Goal: Task Accomplishment & Management: Use online tool/utility

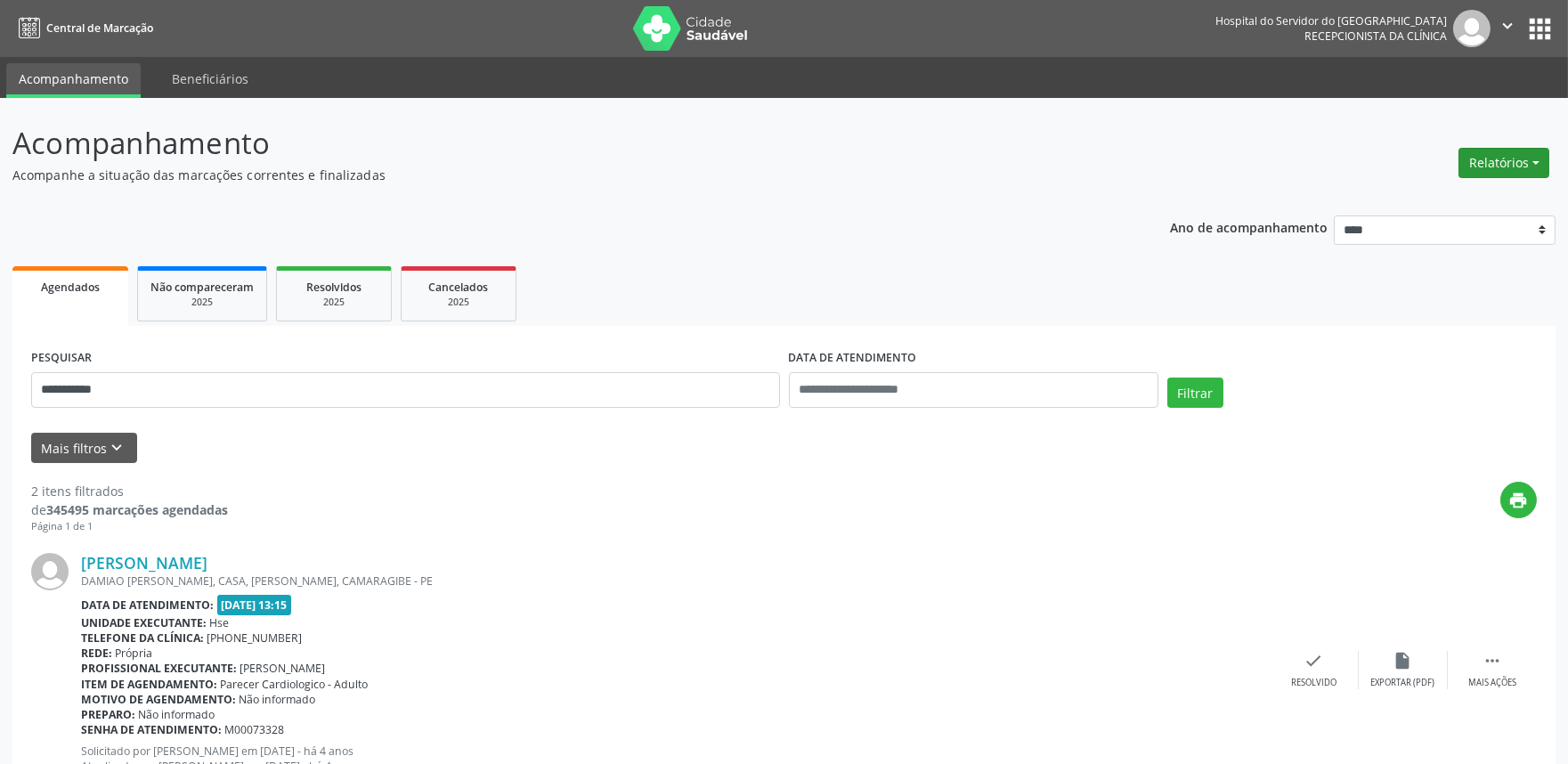
click at [1499, 154] on button "Relatórios" at bounding box center [1504, 162] width 91 height 30
click at [1410, 193] on link "Agendamentos" at bounding box center [1454, 200] width 192 height 25
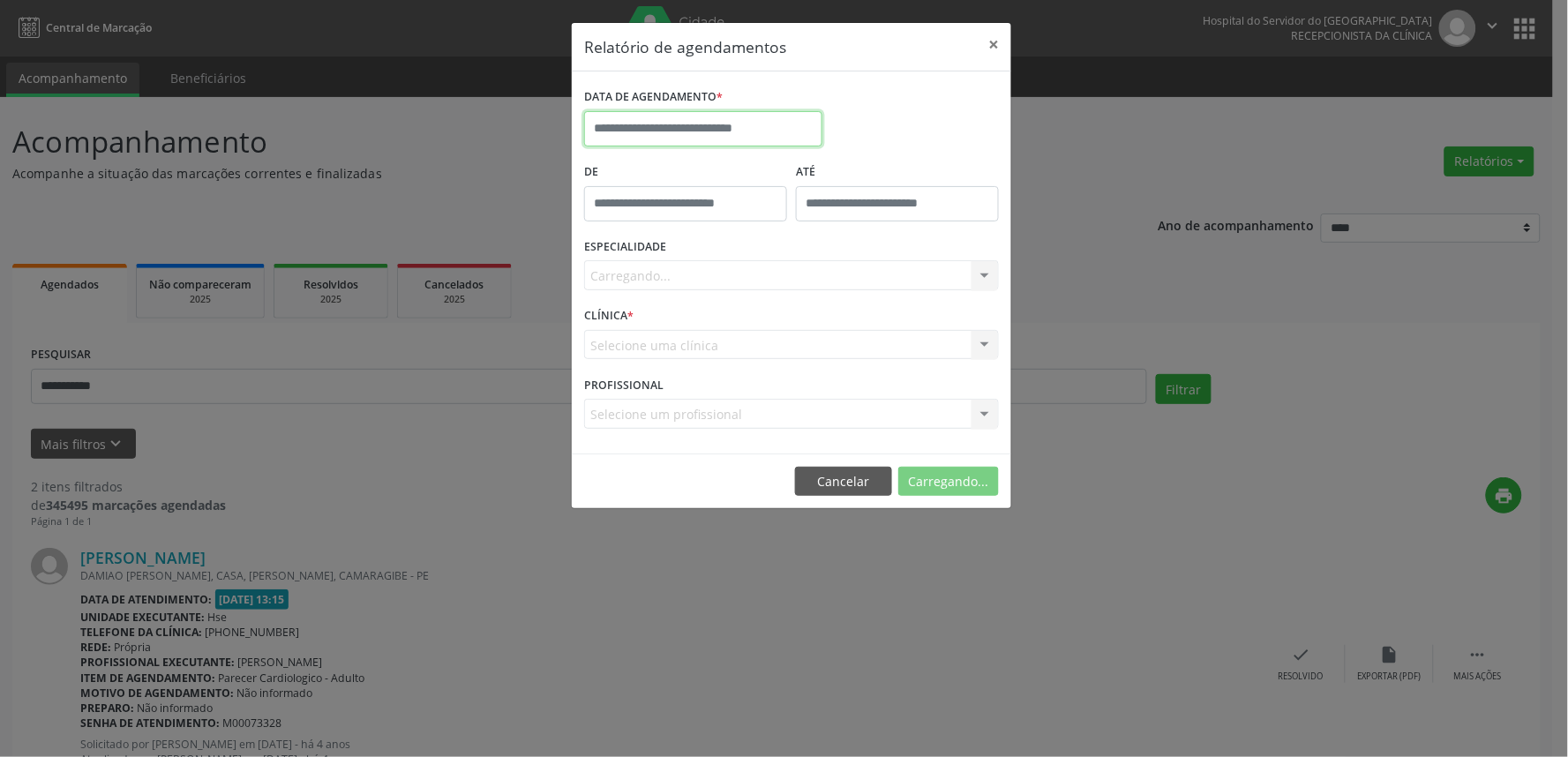
click at [724, 120] on input "text" at bounding box center [703, 128] width 239 height 35
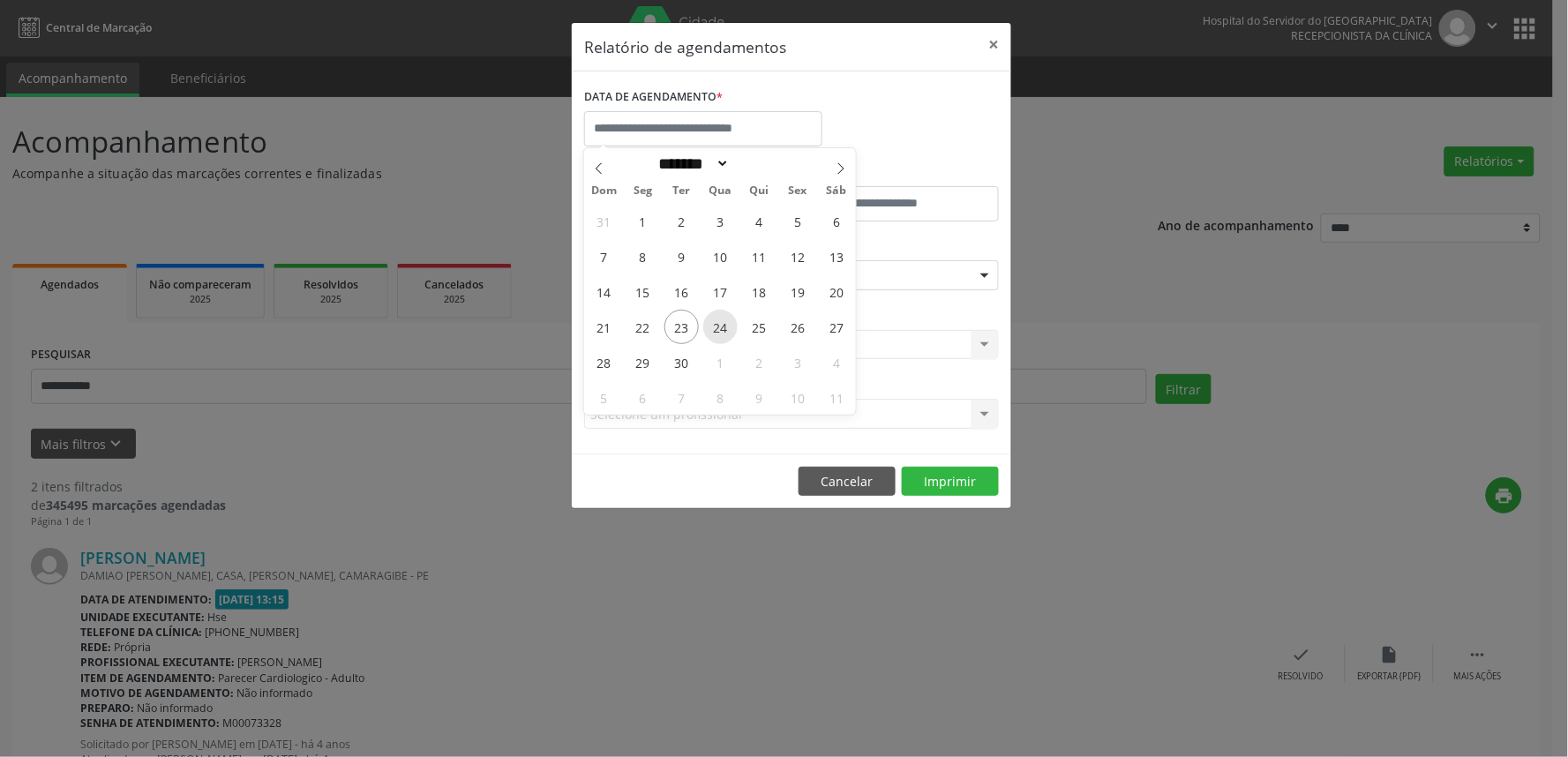
click at [718, 330] on span "24" at bounding box center [721, 327] width 35 height 34
type input "**********"
click at [718, 330] on span "24" at bounding box center [721, 327] width 35 height 34
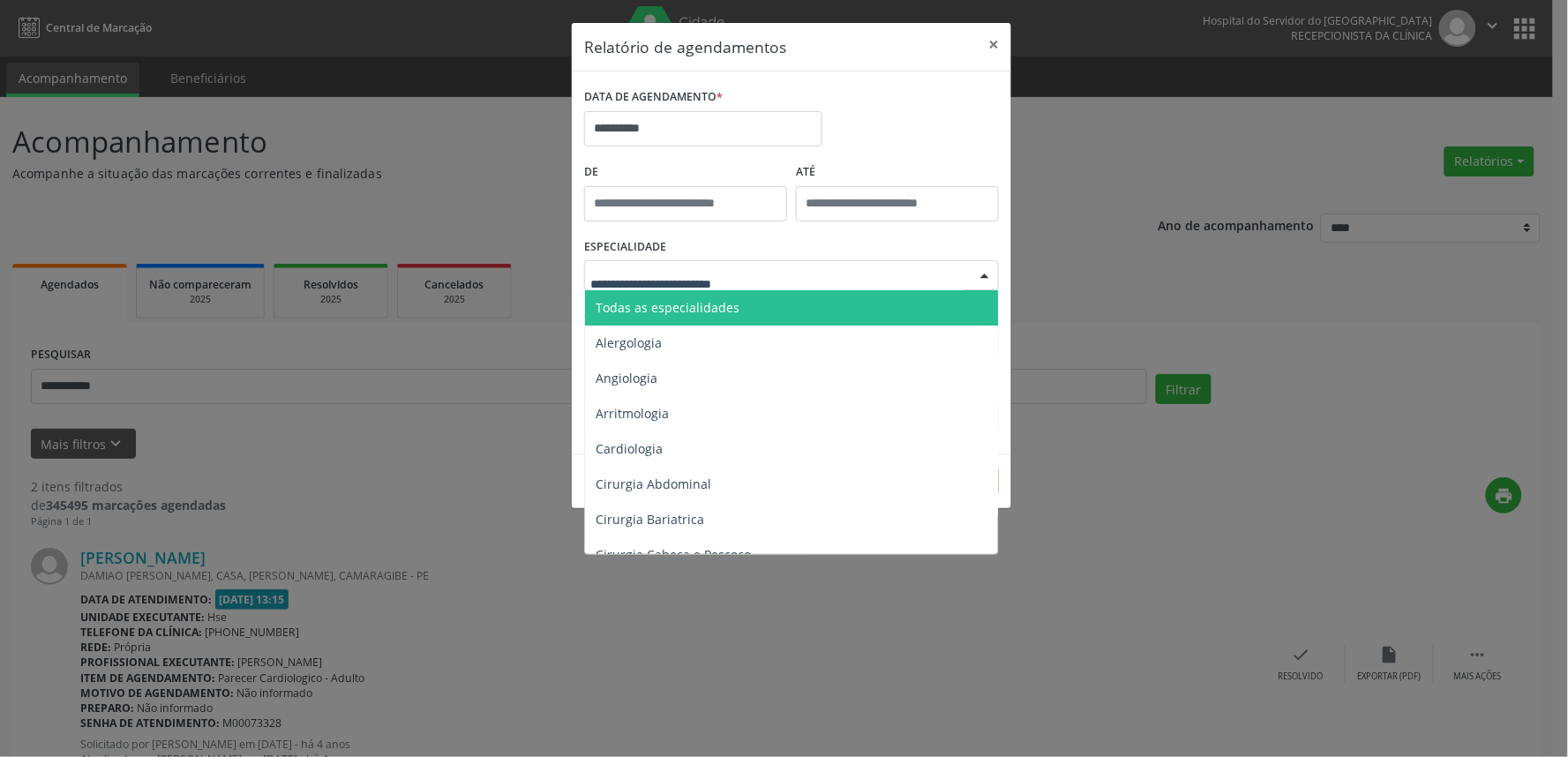
click at [724, 300] on span "Todas as especialidades" at bounding box center [667, 307] width 144 height 16
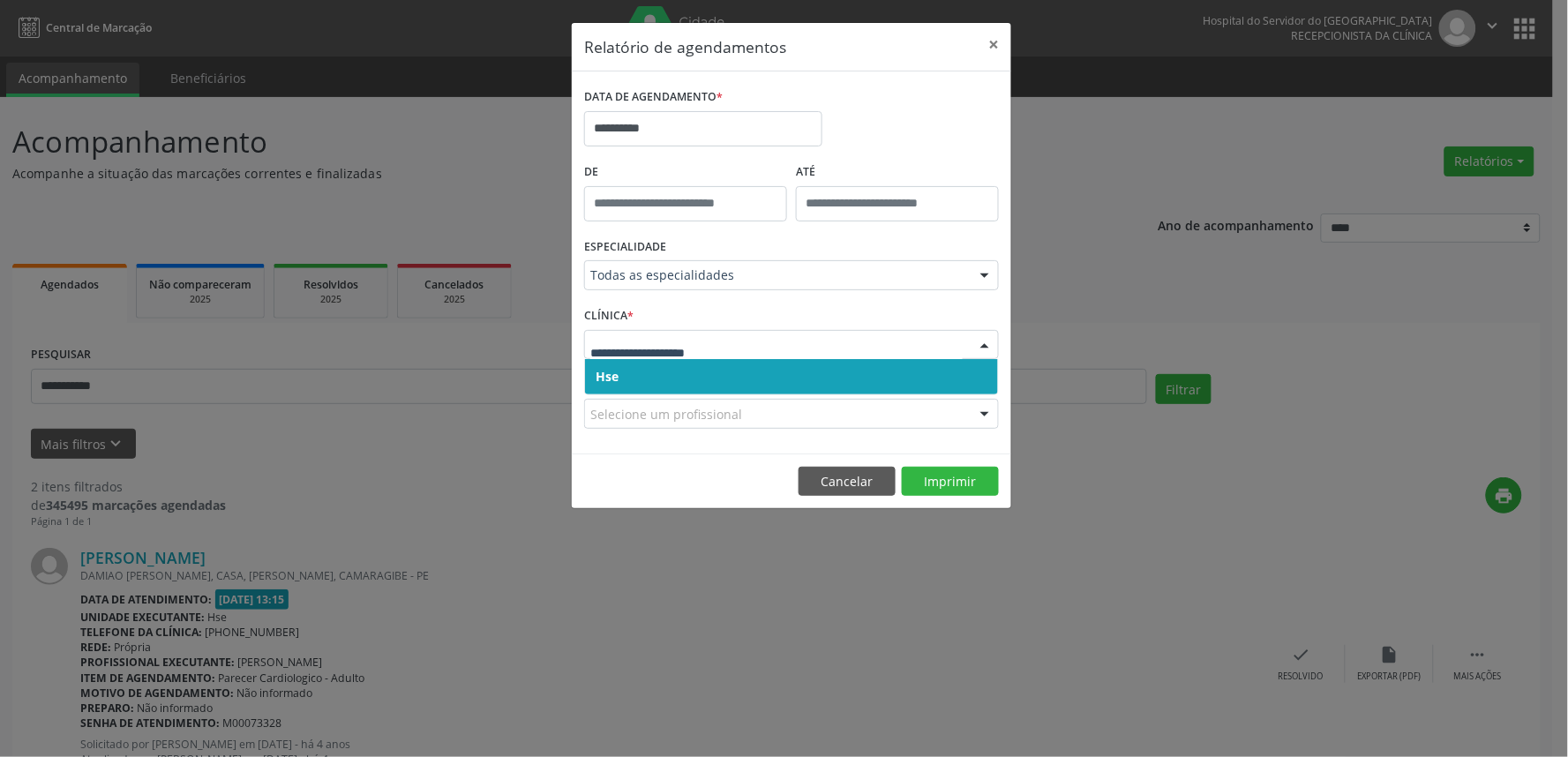
click at [718, 377] on span "Hse" at bounding box center [791, 377] width 413 height 35
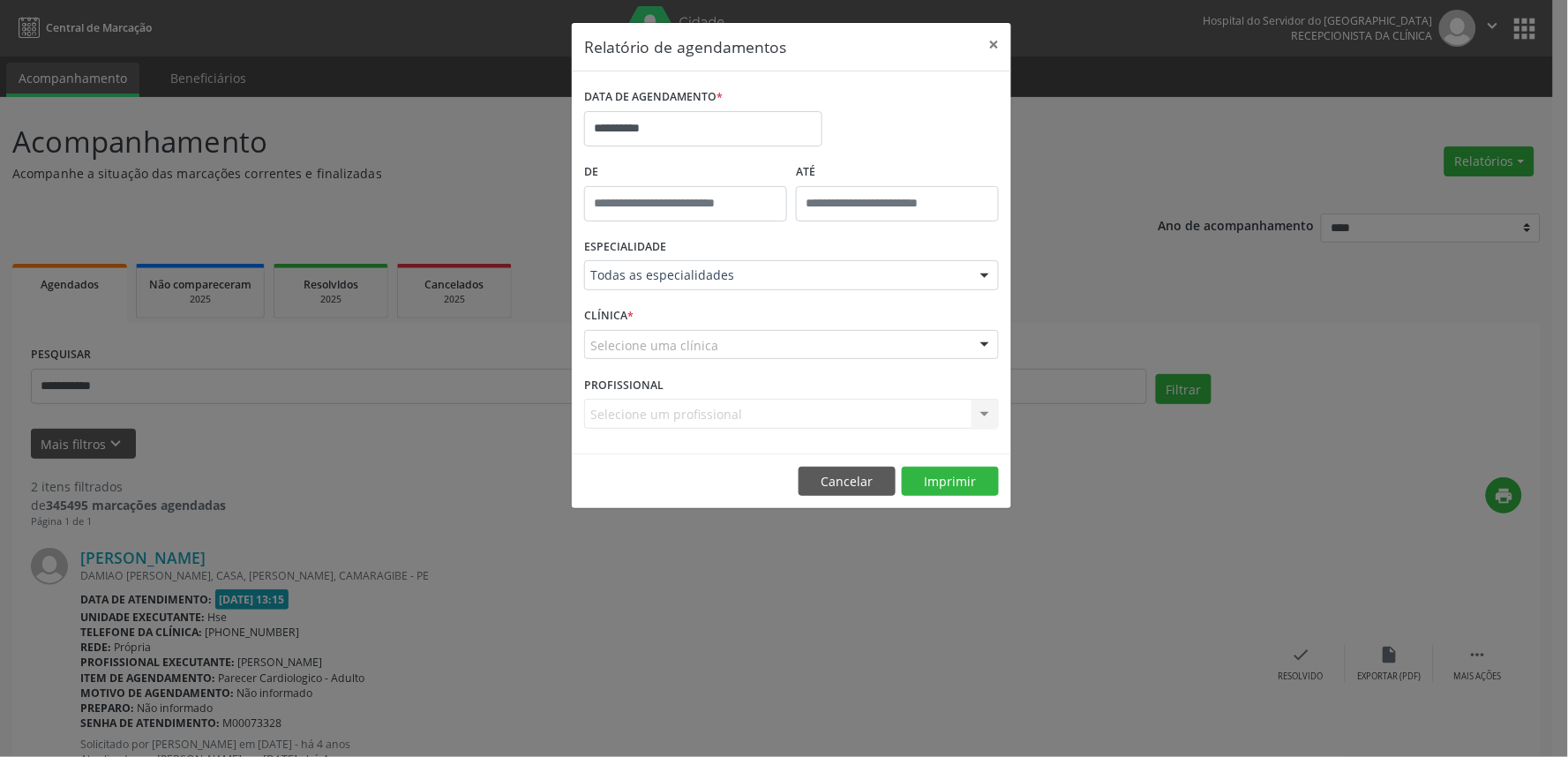
click at [736, 358] on div "Selecione uma clínica Hse Nenhum resultado encontrado para: " " Não há nenhuma …" at bounding box center [791, 344] width 415 height 30
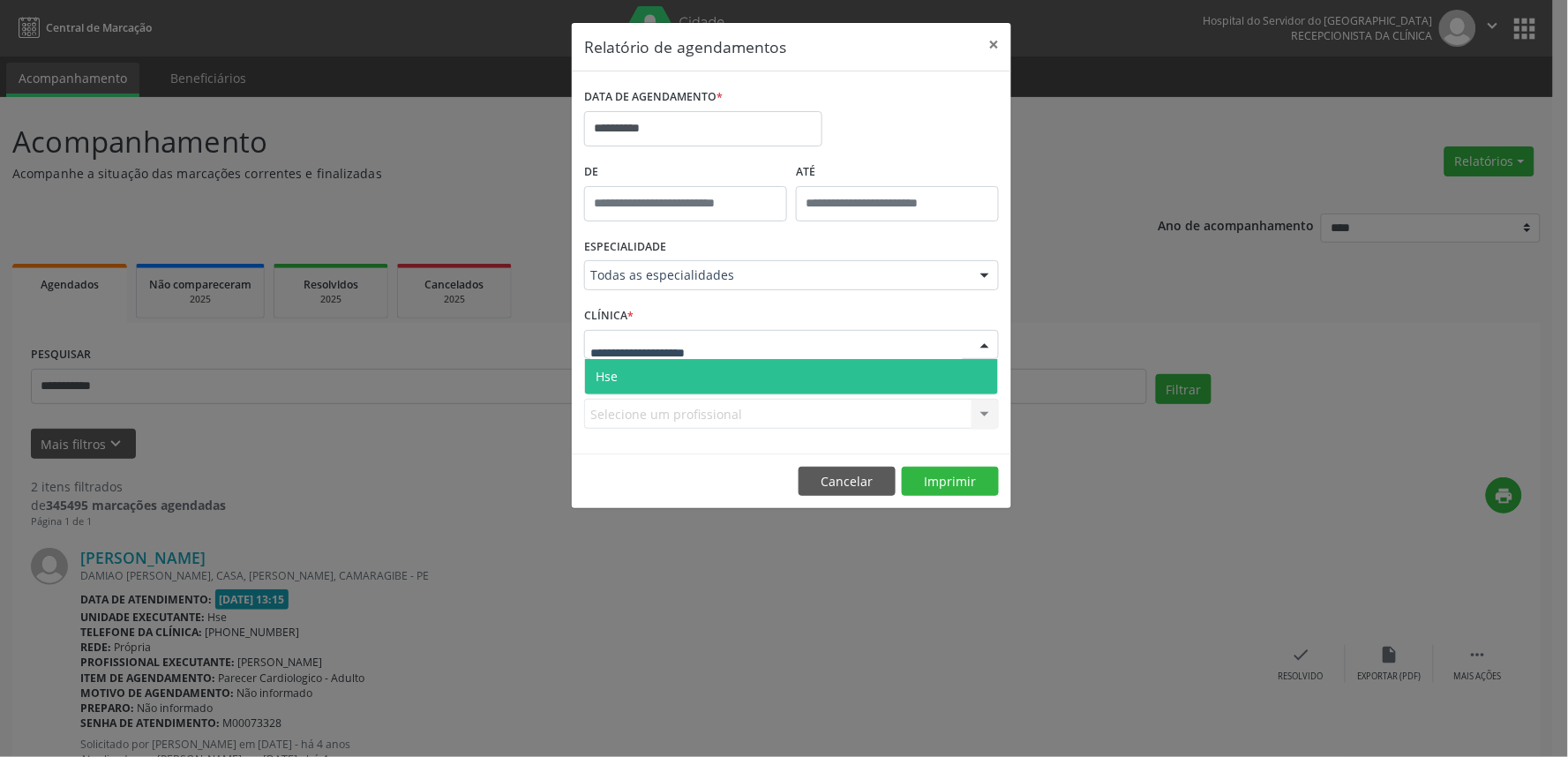
click at [728, 372] on span "Hse" at bounding box center [791, 377] width 413 height 35
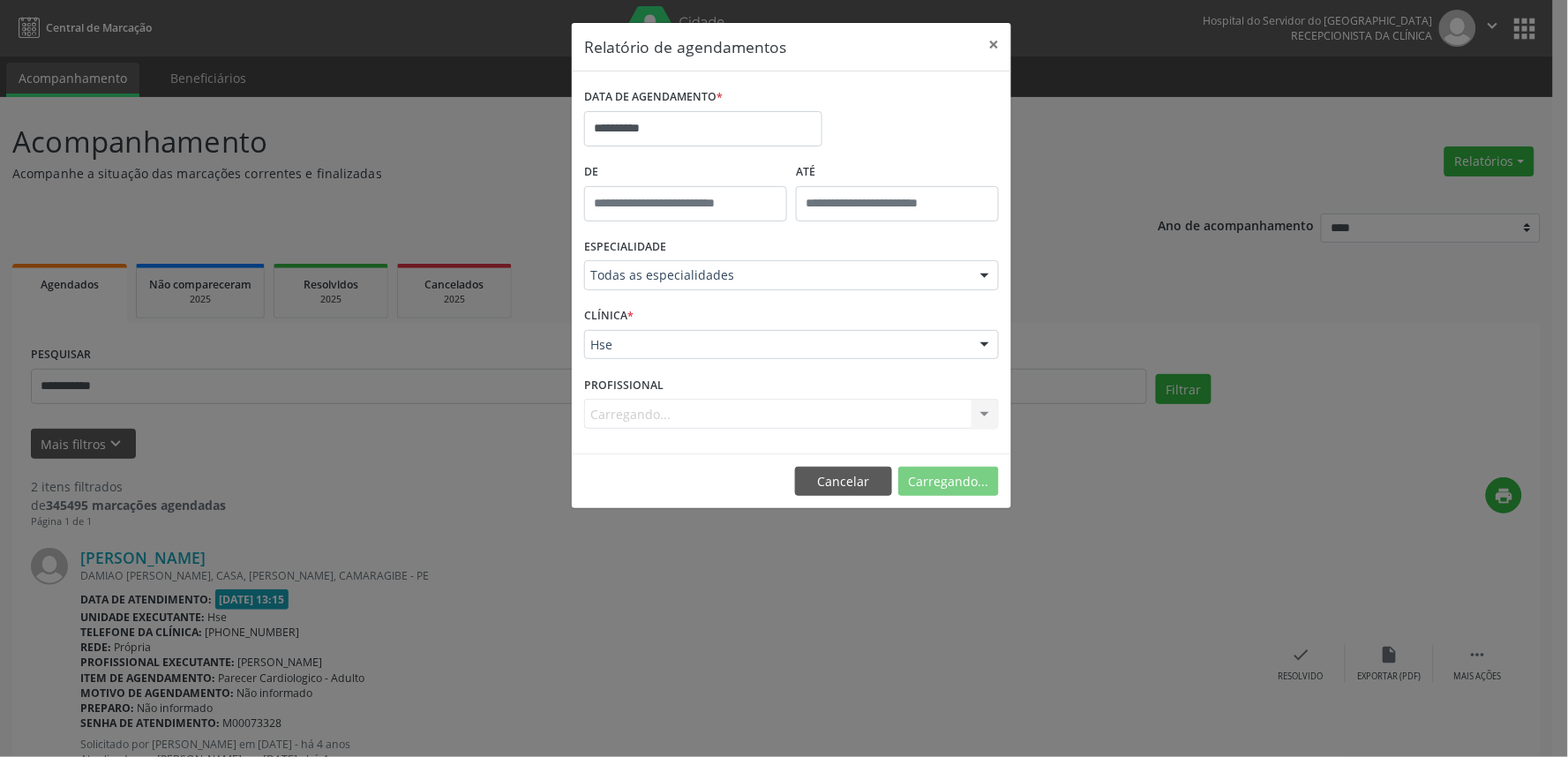
click at [748, 413] on div "Carregando..." at bounding box center [791, 413] width 415 height 30
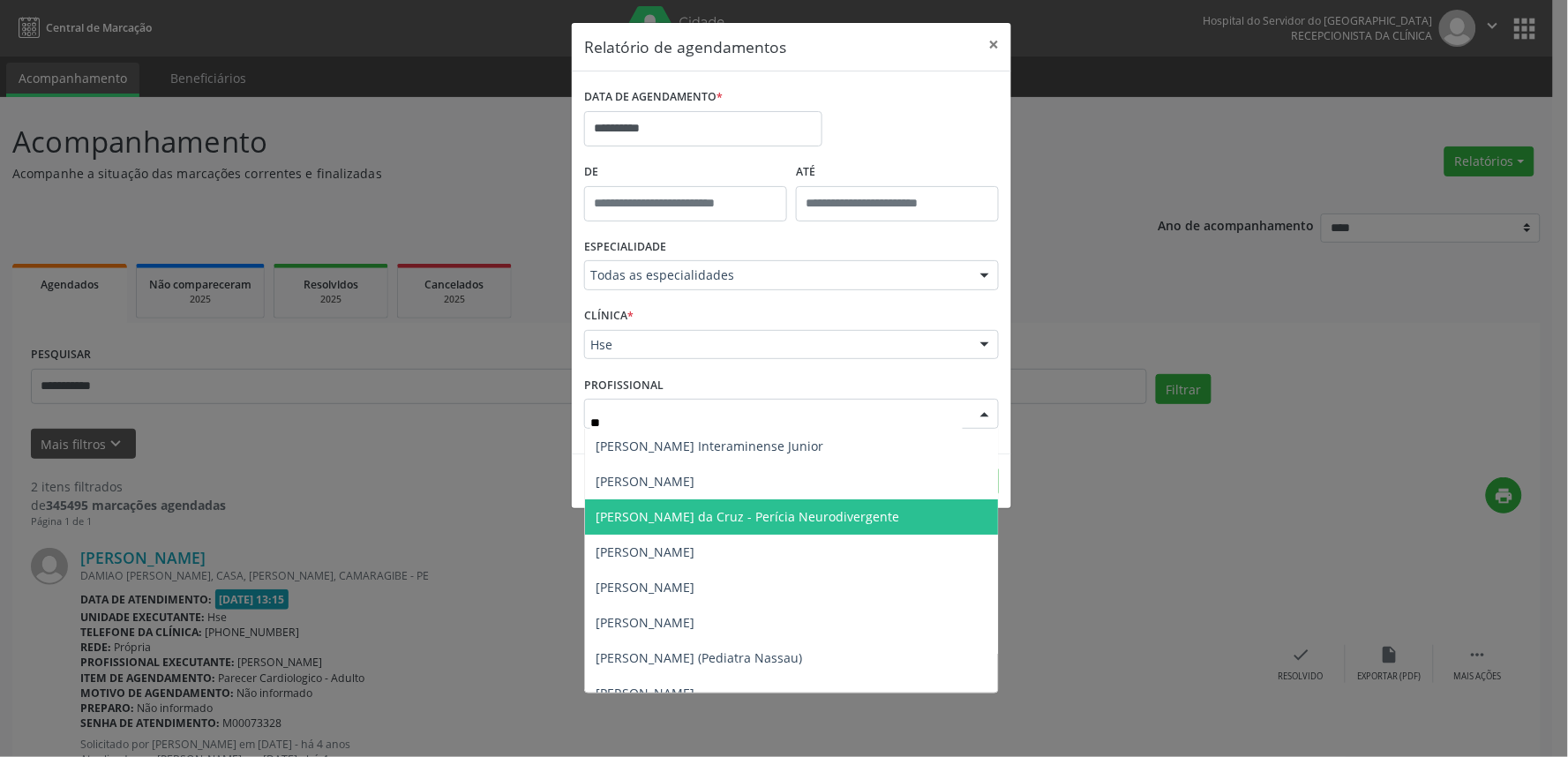
type input "*"
type input "****"
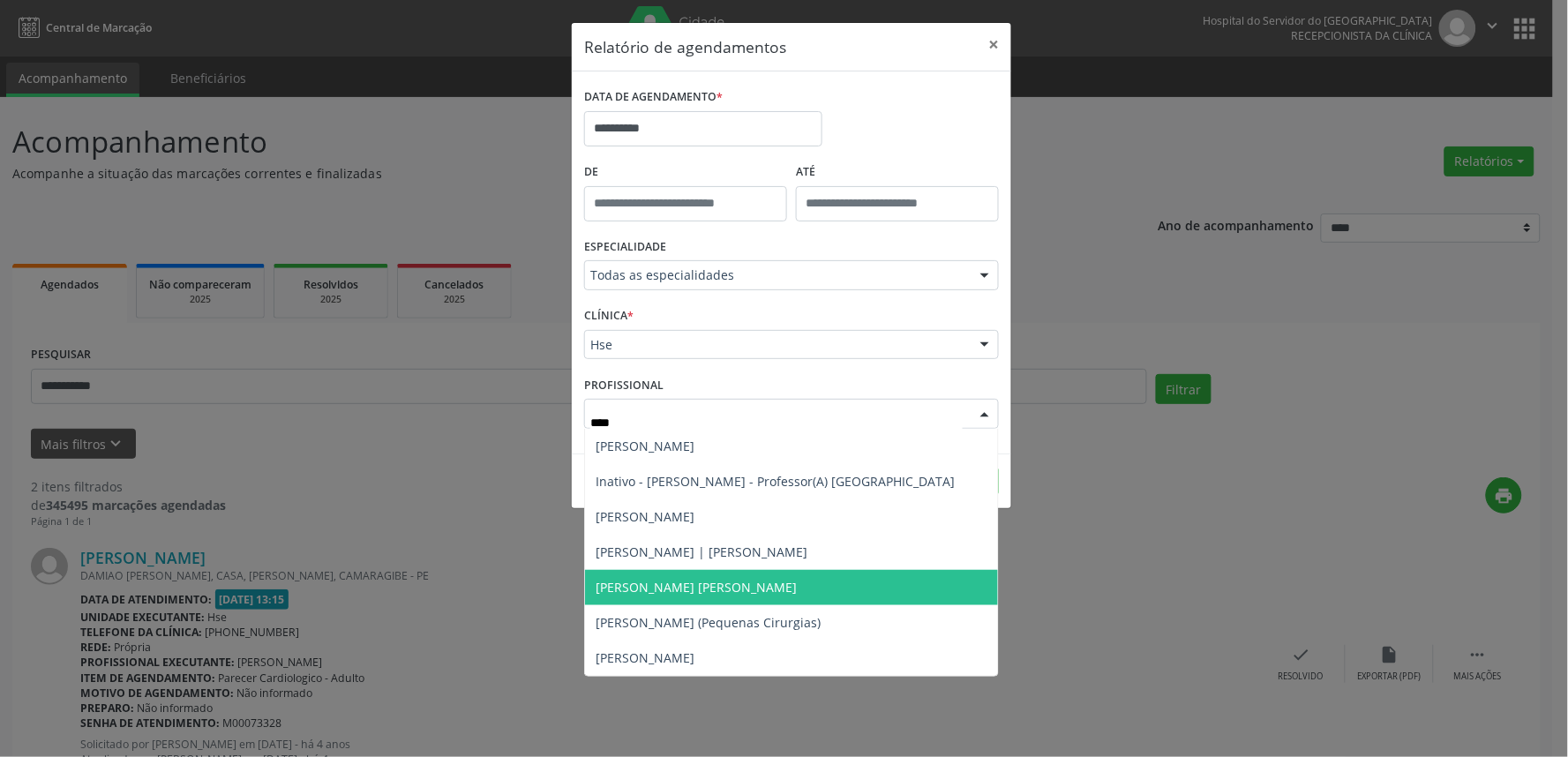
click at [730, 587] on span "[PERSON_NAME] [PERSON_NAME]" at bounding box center [696, 586] width 201 height 16
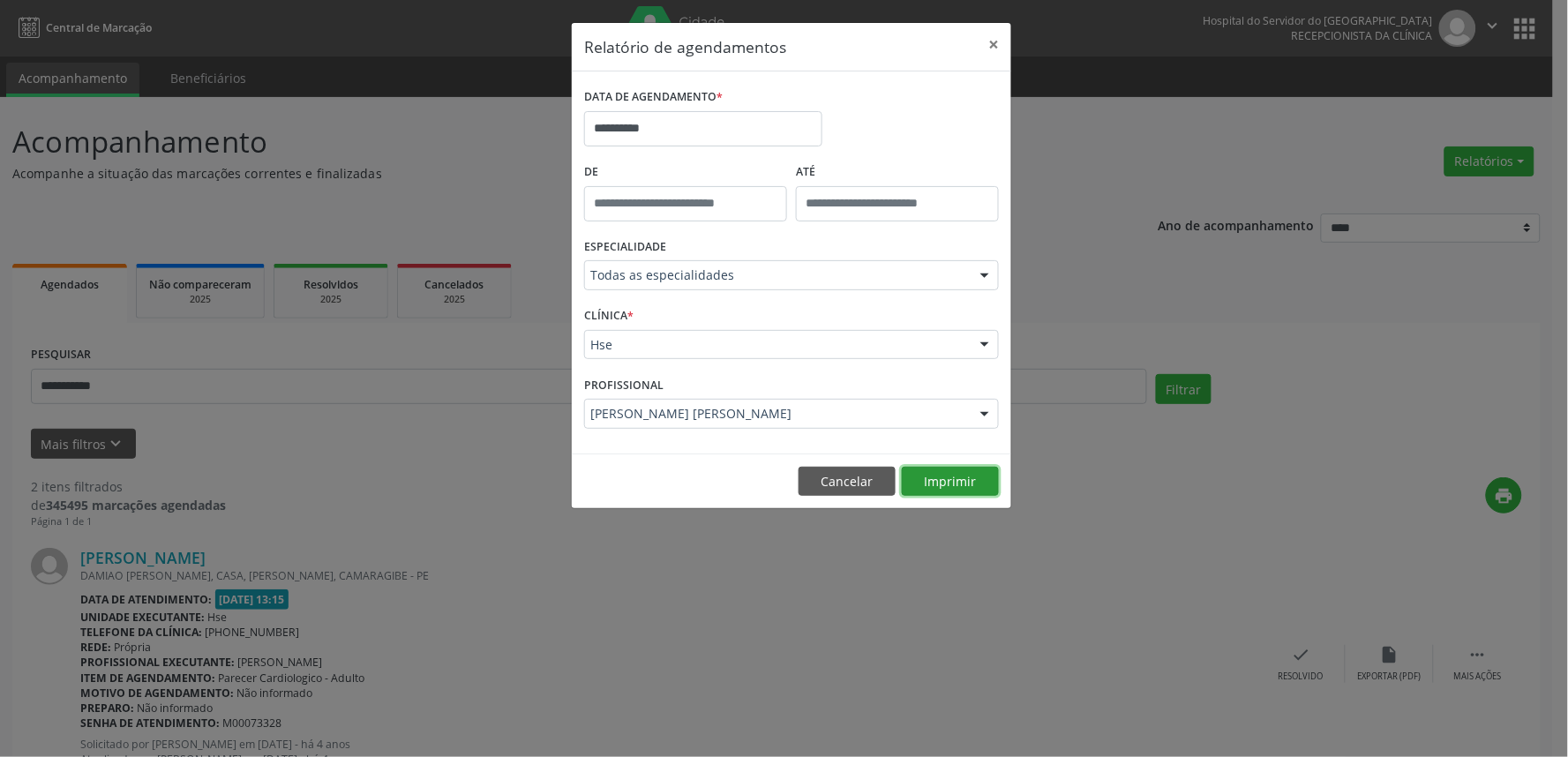
click at [953, 474] on button "Imprimir" at bounding box center [950, 481] width 97 height 30
click at [875, 480] on button "Cancelar" at bounding box center [846, 481] width 97 height 30
